Goal: Book appointment/travel/reservation

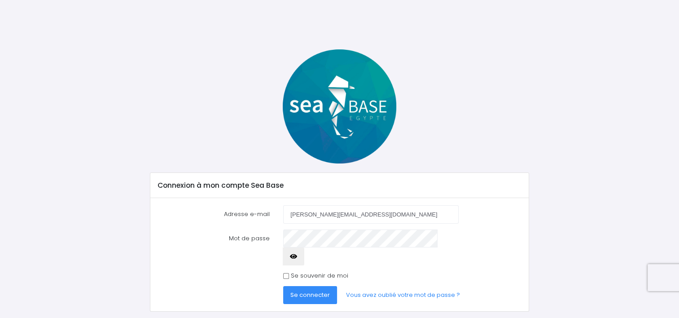
click at [307, 290] on span "Se connecter" at bounding box center [309, 294] width 39 height 9
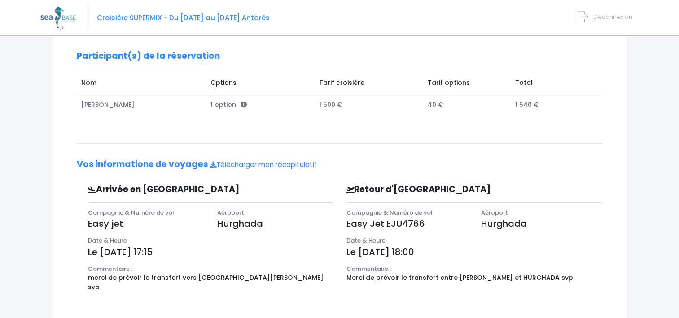
scroll to position [135, 0]
click at [115, 213] on span "Compagnie & Numéro de vol" at bounding box center [131, 212] width 86 height 9
click at [127, 223] on p "Easy jet" at bounding box center [146, 222] width 116 height 13
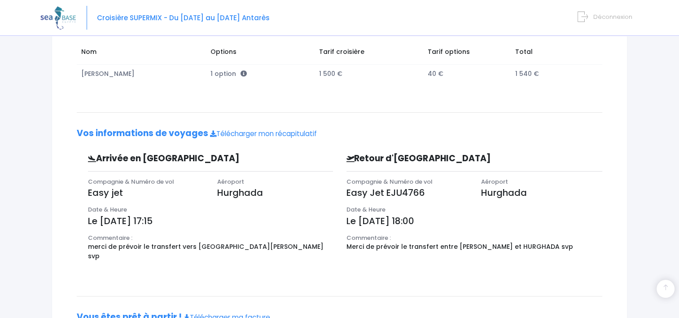
scroll to position [224, 0]
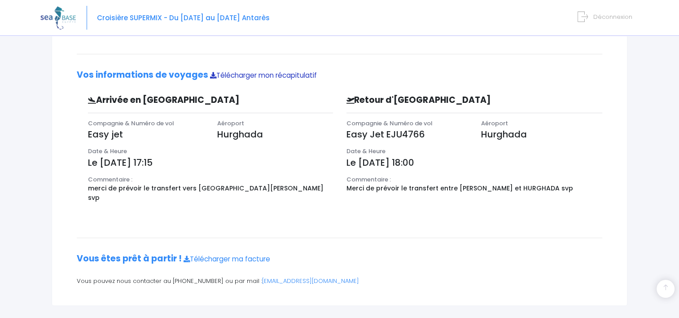
click at [210, 75] on icon at bounding box center [213, 75] width 6 height 6
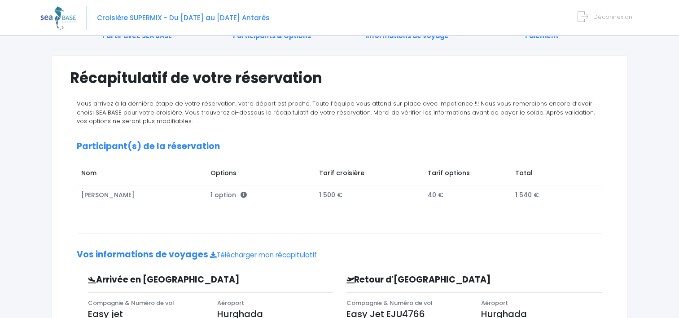
scroll to position [0, 0]
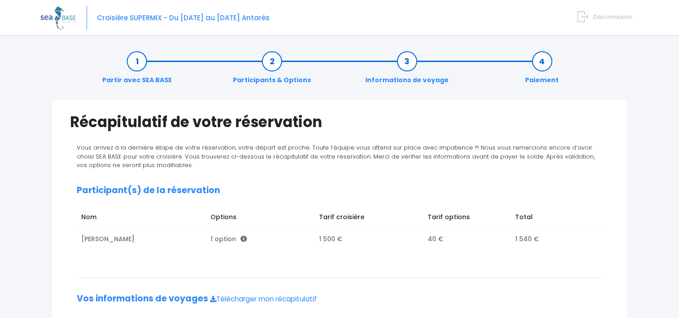
click at [394, 79] on link "Informations de voyage" at bounding box center [407, 71] width 92 height 28
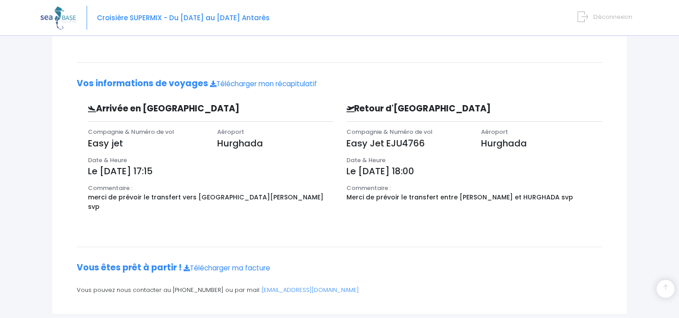
scroll to position [249, 0]
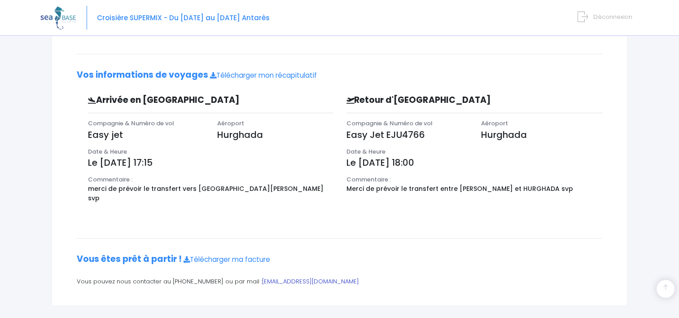
click at [276, 277] on link "contact@redseabase.com" at bounding box center [310, 281] width 97 height 9
